Goal: Task Accomplishment & Management: Use online tool/utility

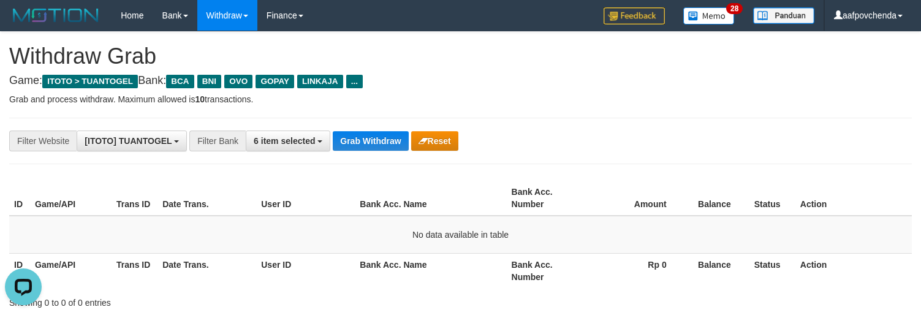
click at [366, 147] on button "Grab Withdraw" at bounding box center [370, 141] width 75 height 20
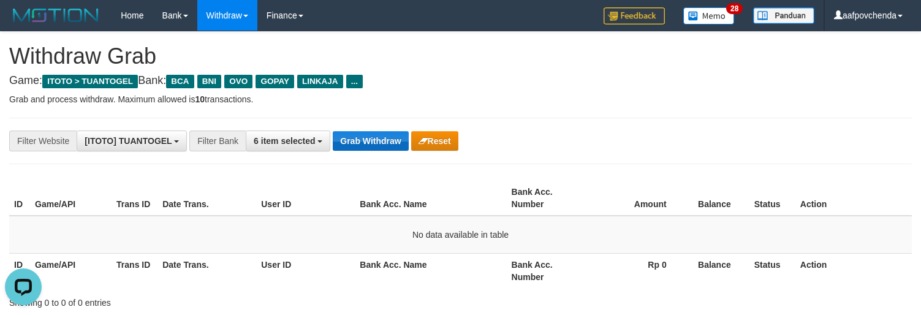
click at [366, 146] on button "Grab Withdraw" at bounding box center [370, 141] width 75 height 20
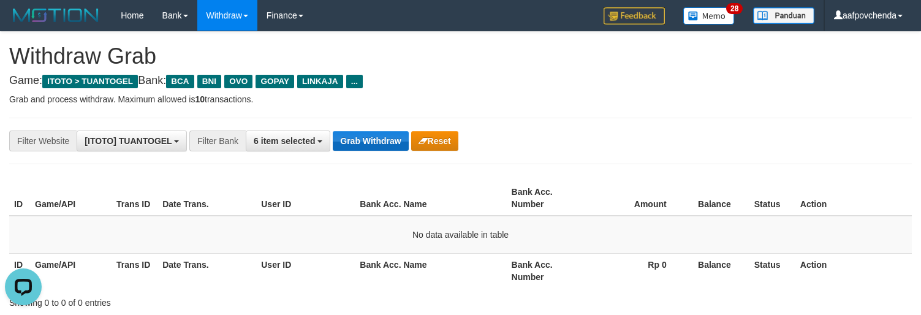
click at [366, 146] on button "Grab Withdraw" at bounding box center [370, 141] width 75 height 20
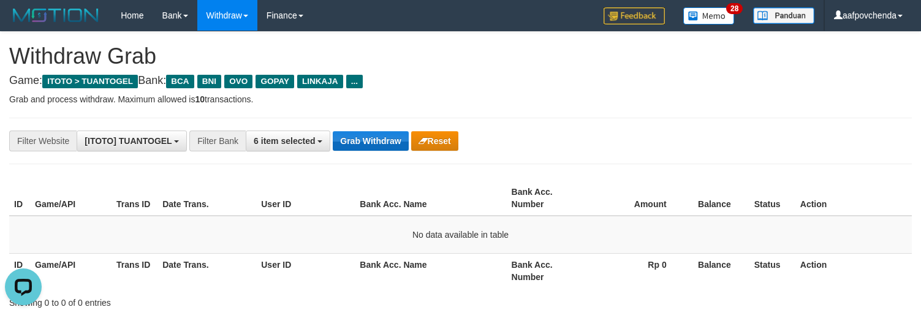
click at [366, 146] on button "Grab Withdraw" at bounding box center [370, 141] width 75 height 20
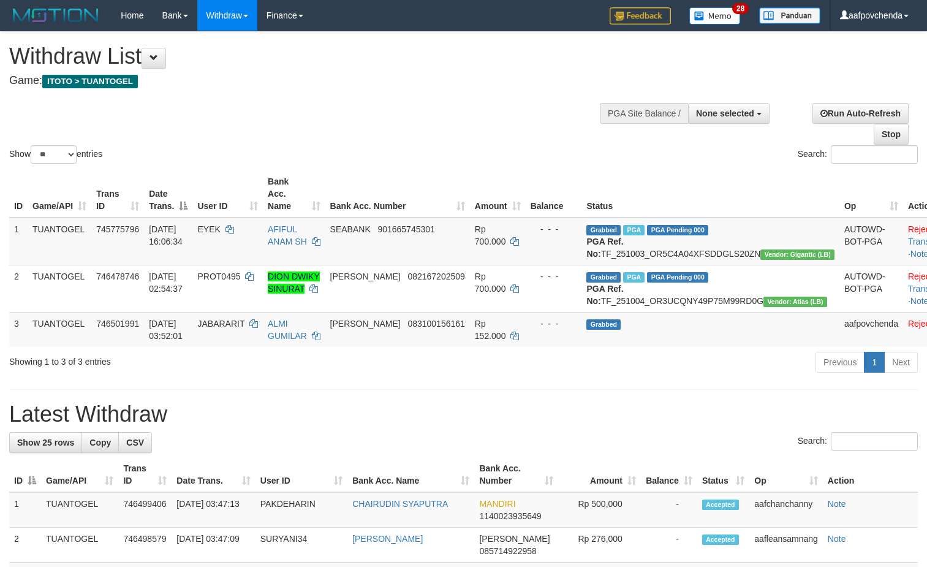
select select
select select "**"
